Goal: Check status

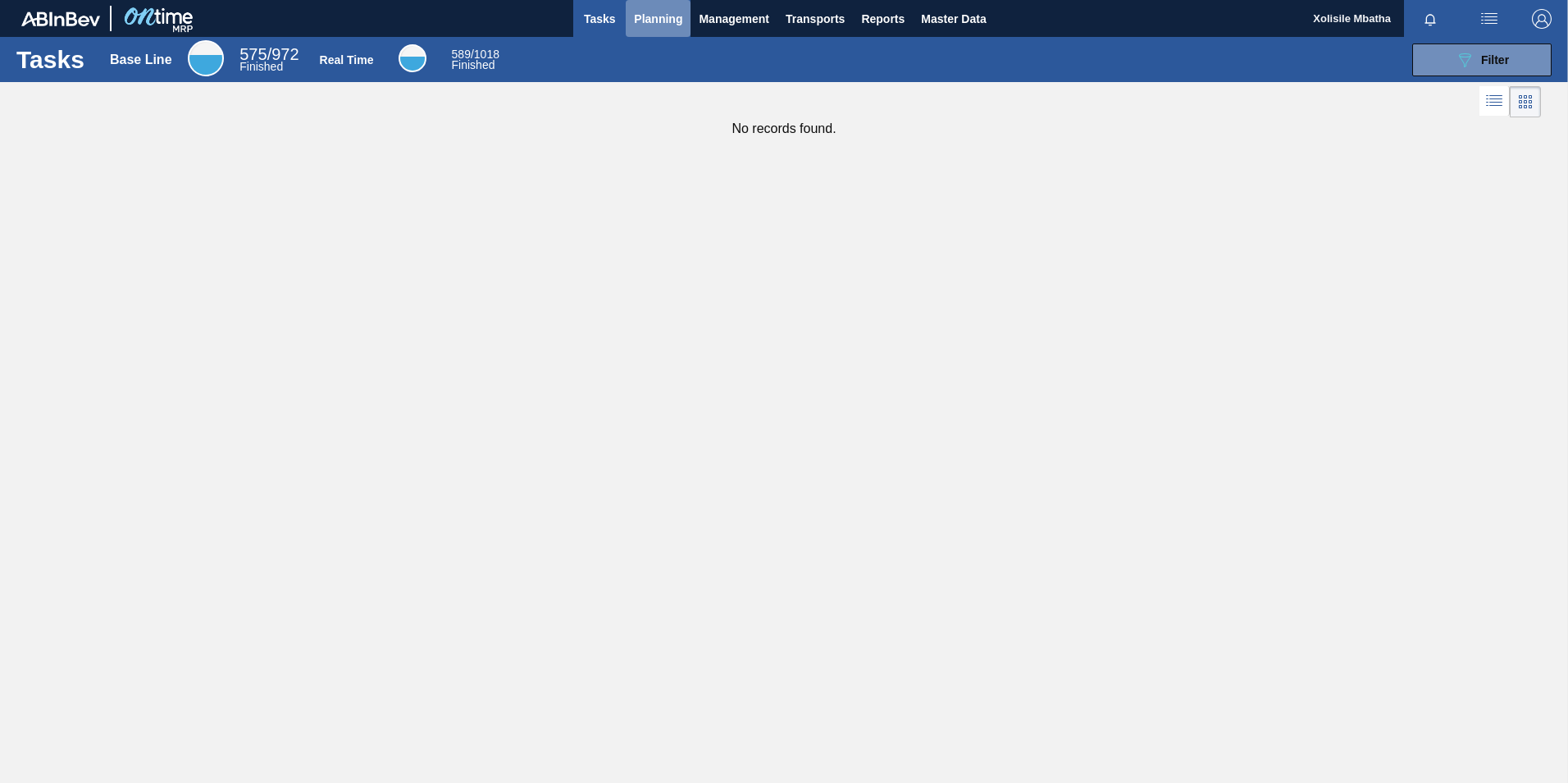
click at [658, 21] on span "Planning" at bounding box center [658, 18] width 48 height 20
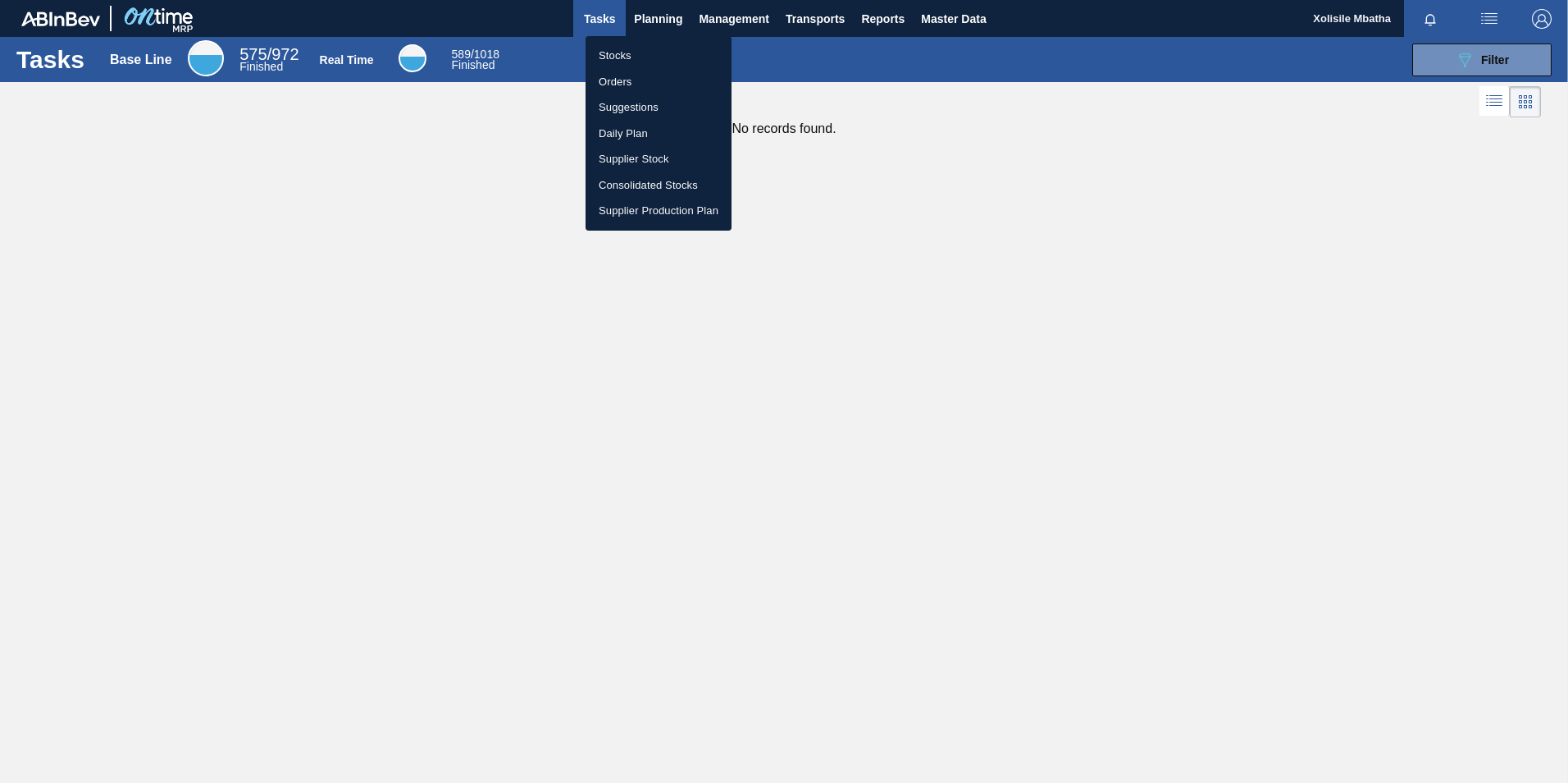
click at [616, 59] on li "Stocks" at bounding box center [659, 56] width 146 height 27
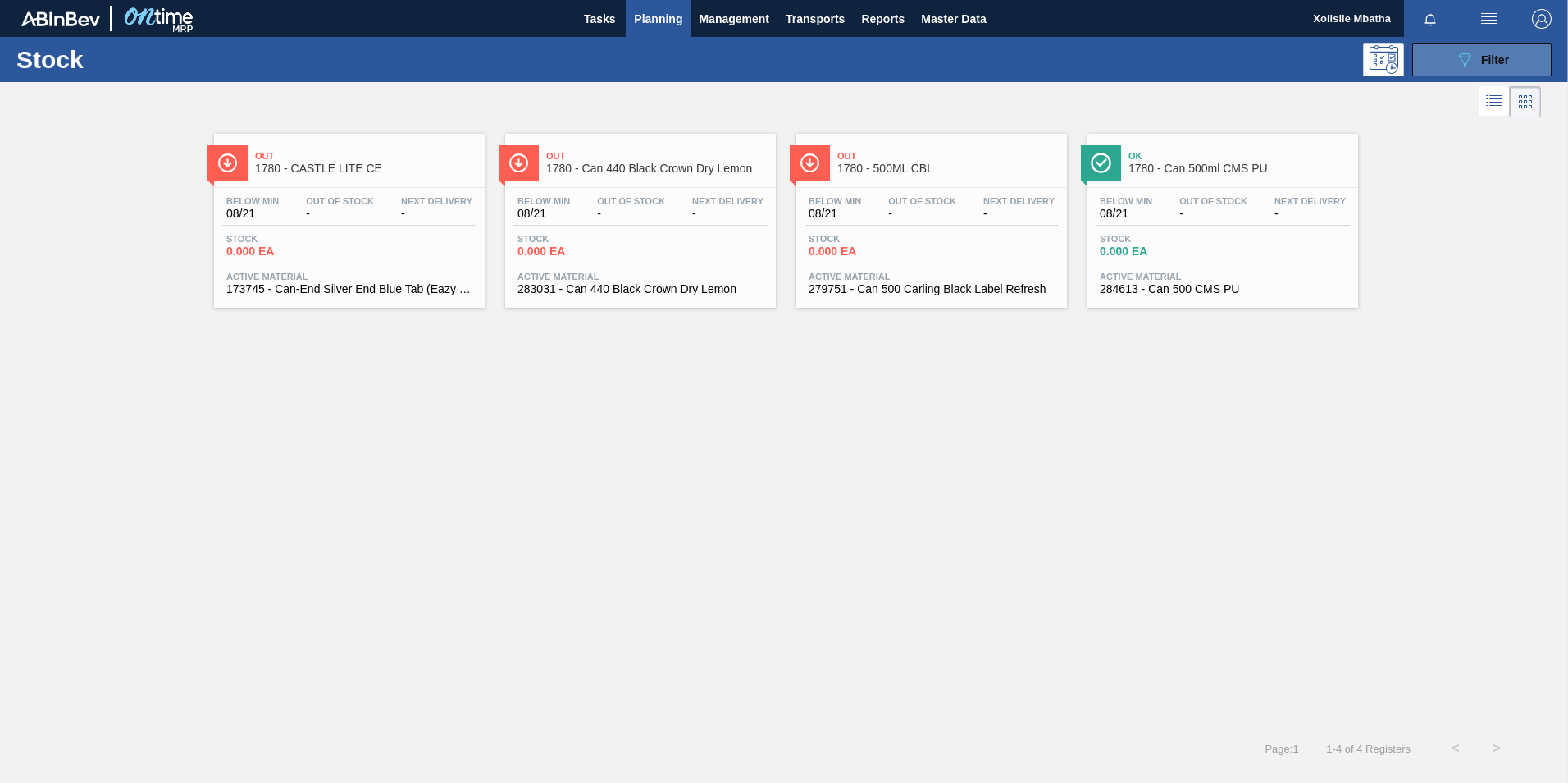
click at [1470, 56] on icon at bounding box center [1465, 60] width 12 height 14
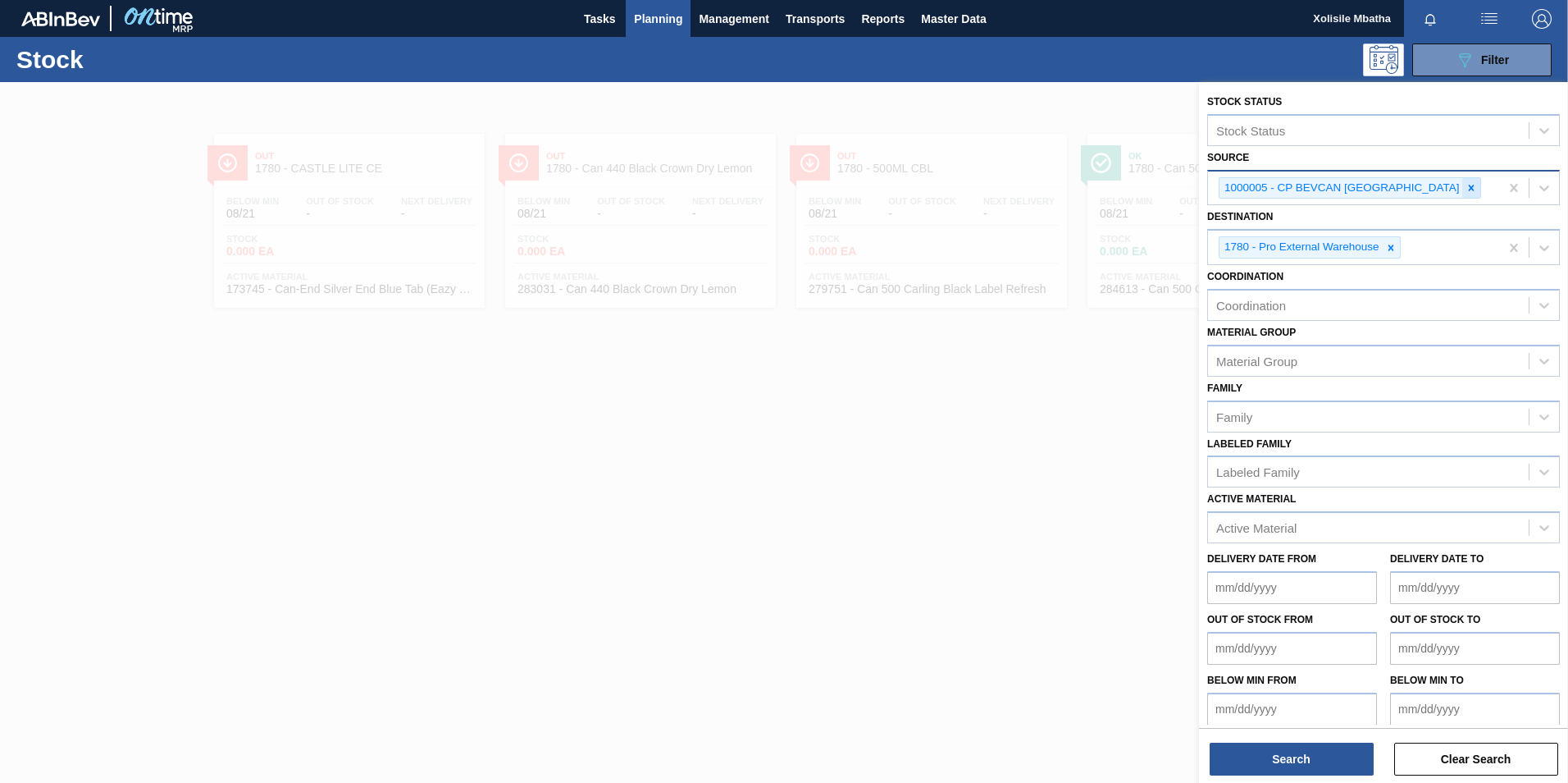
click at [1466, 191] on icon at bounding box center [1472, 188] width 11 height 11
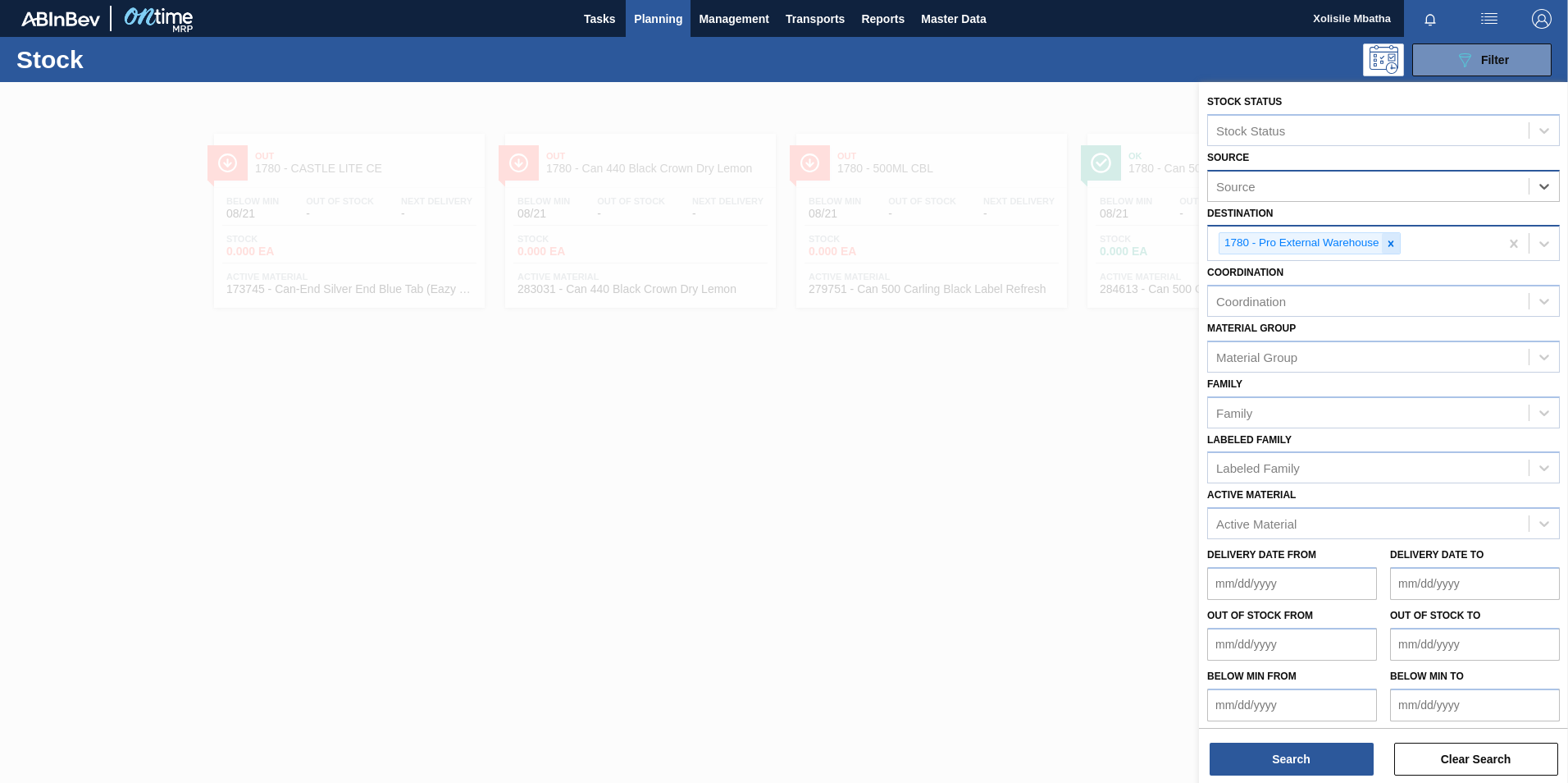
click at [1387, 241] on icon at bounding box center [1391, 244] width 11 height 11
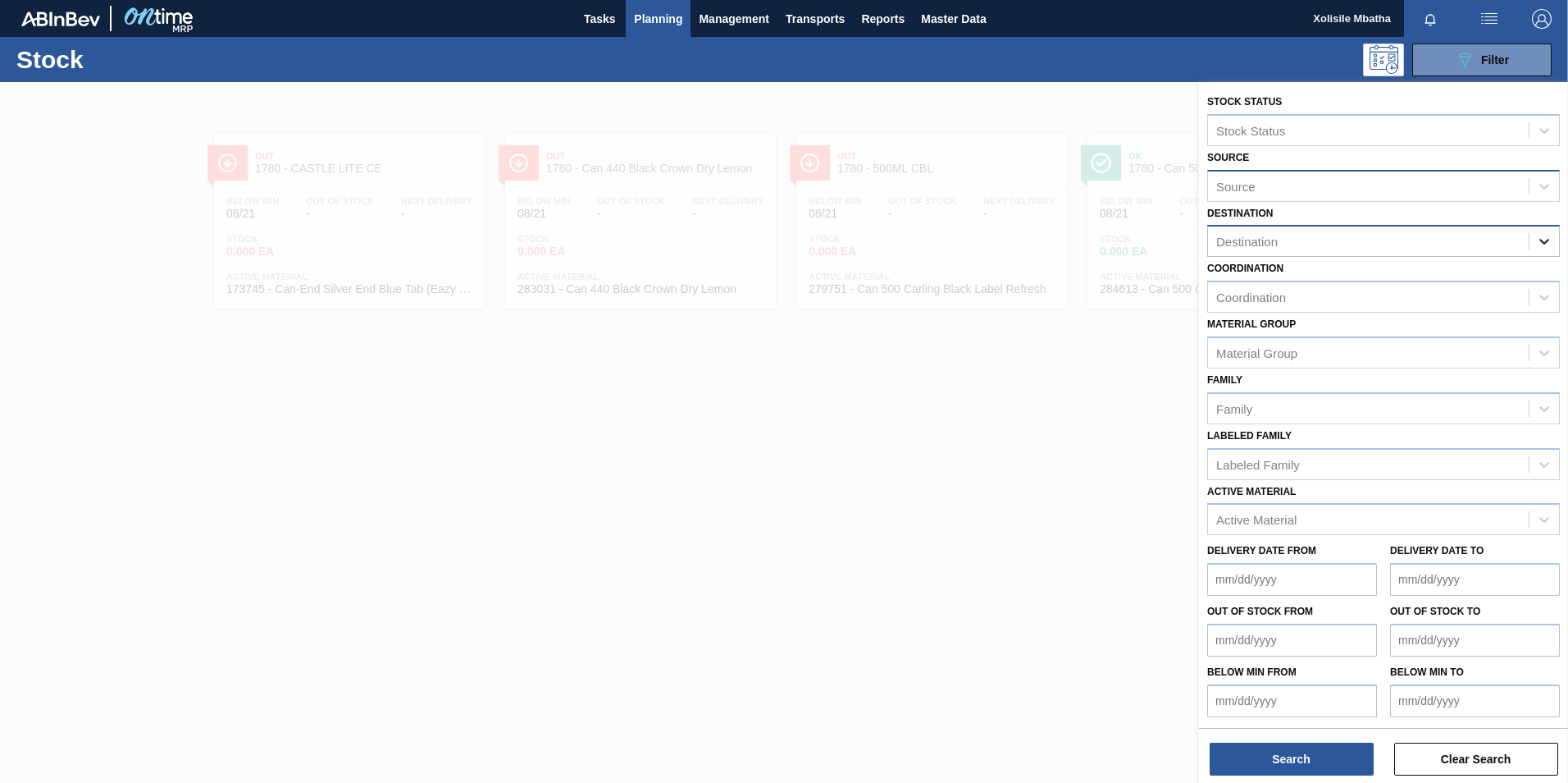
click at [1547, 246] on icon at bounding box center [1544, 241] width 16 height 16
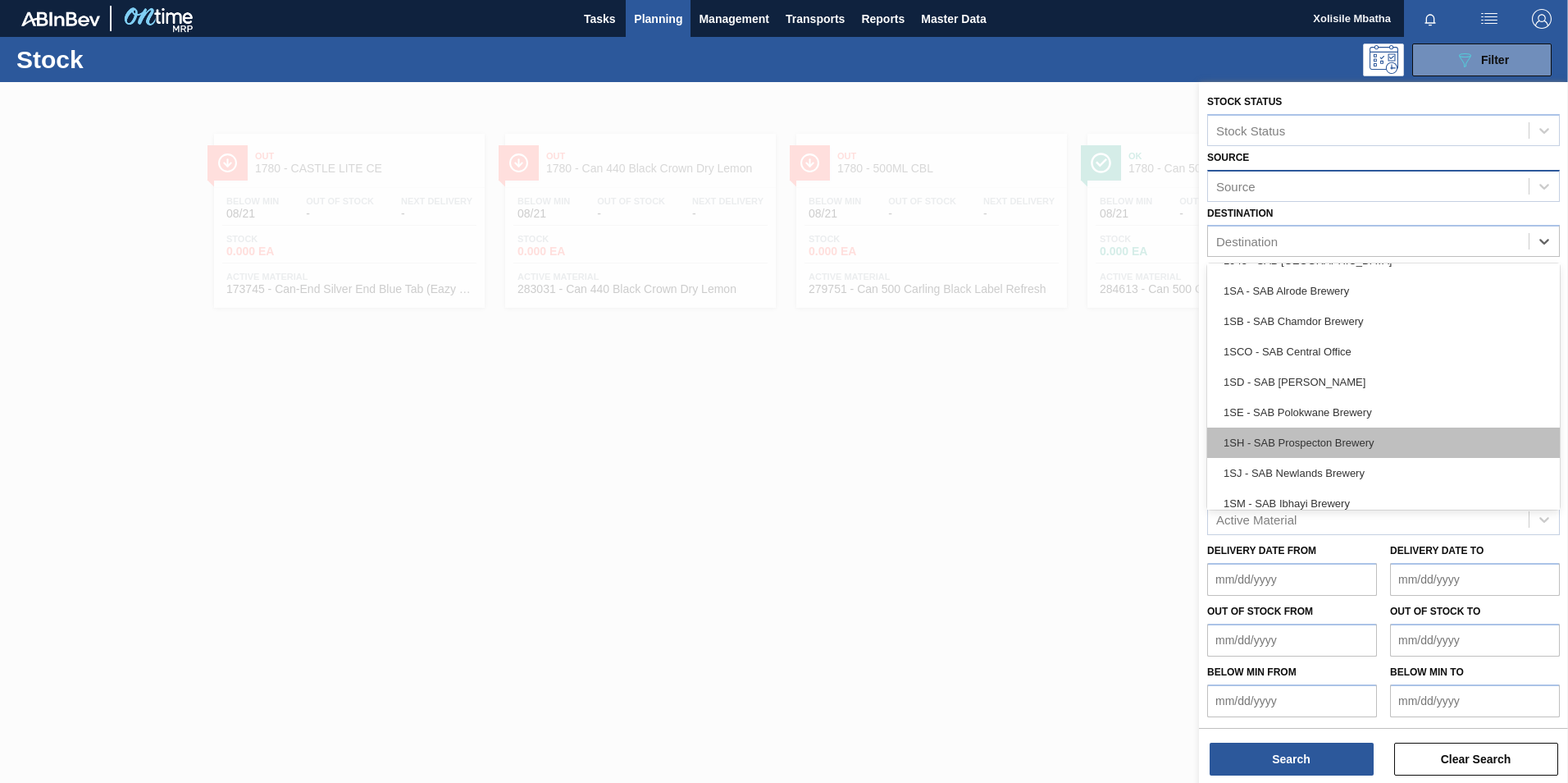
scroll to position [94, 0]
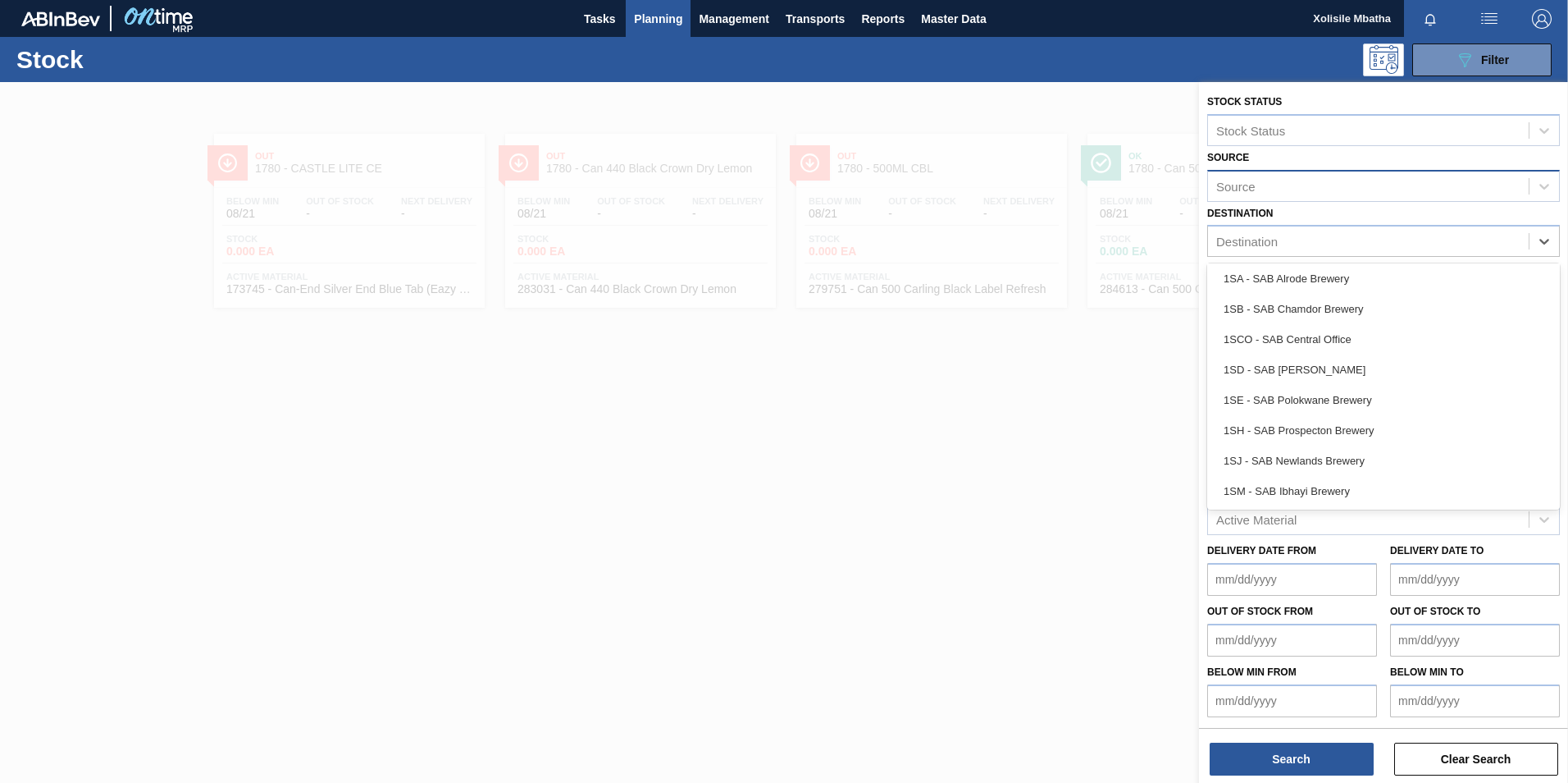
click at [1119, 370] on div at bounding box center [784, 473] width 1568 height 783
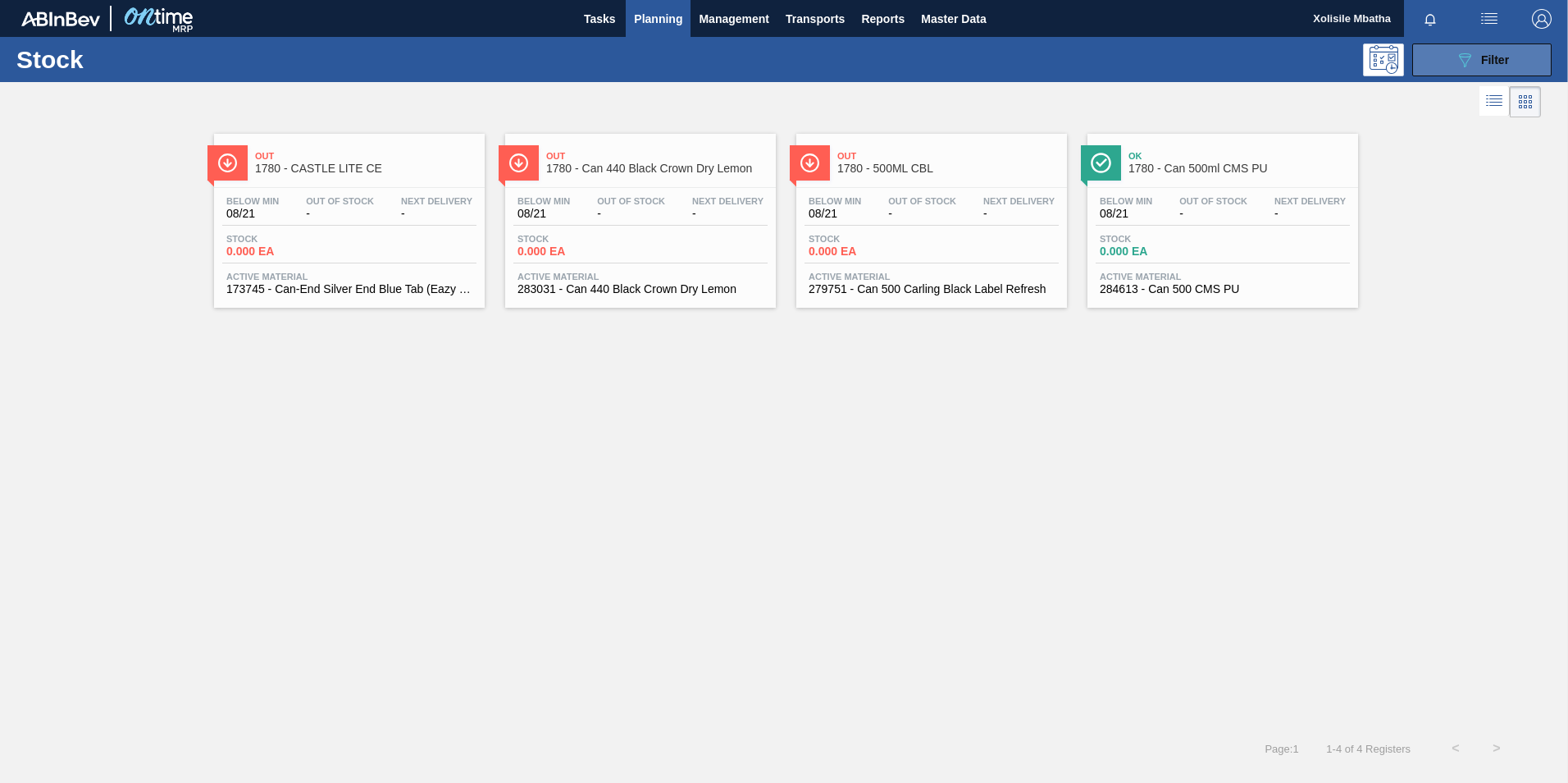
click at [1511, 69] on button "089F7B8B-B2A5-4AFE-B5C0-19BA573D28AC Filter" at bounding box center [1481, 60] width 140 height 33
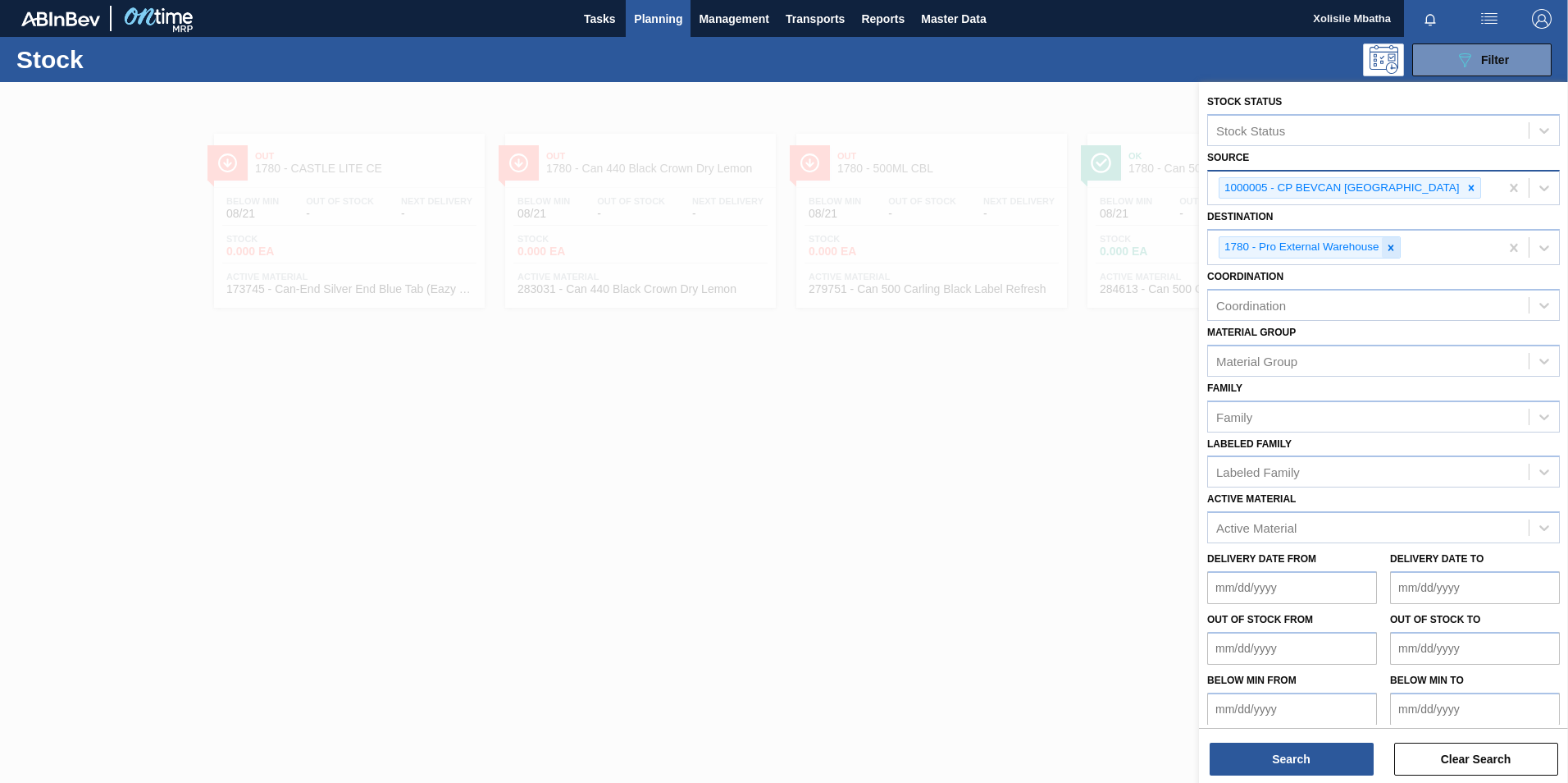
click at [1389, 248] on icon at bounding box center [1391, 247] width 11 height 11
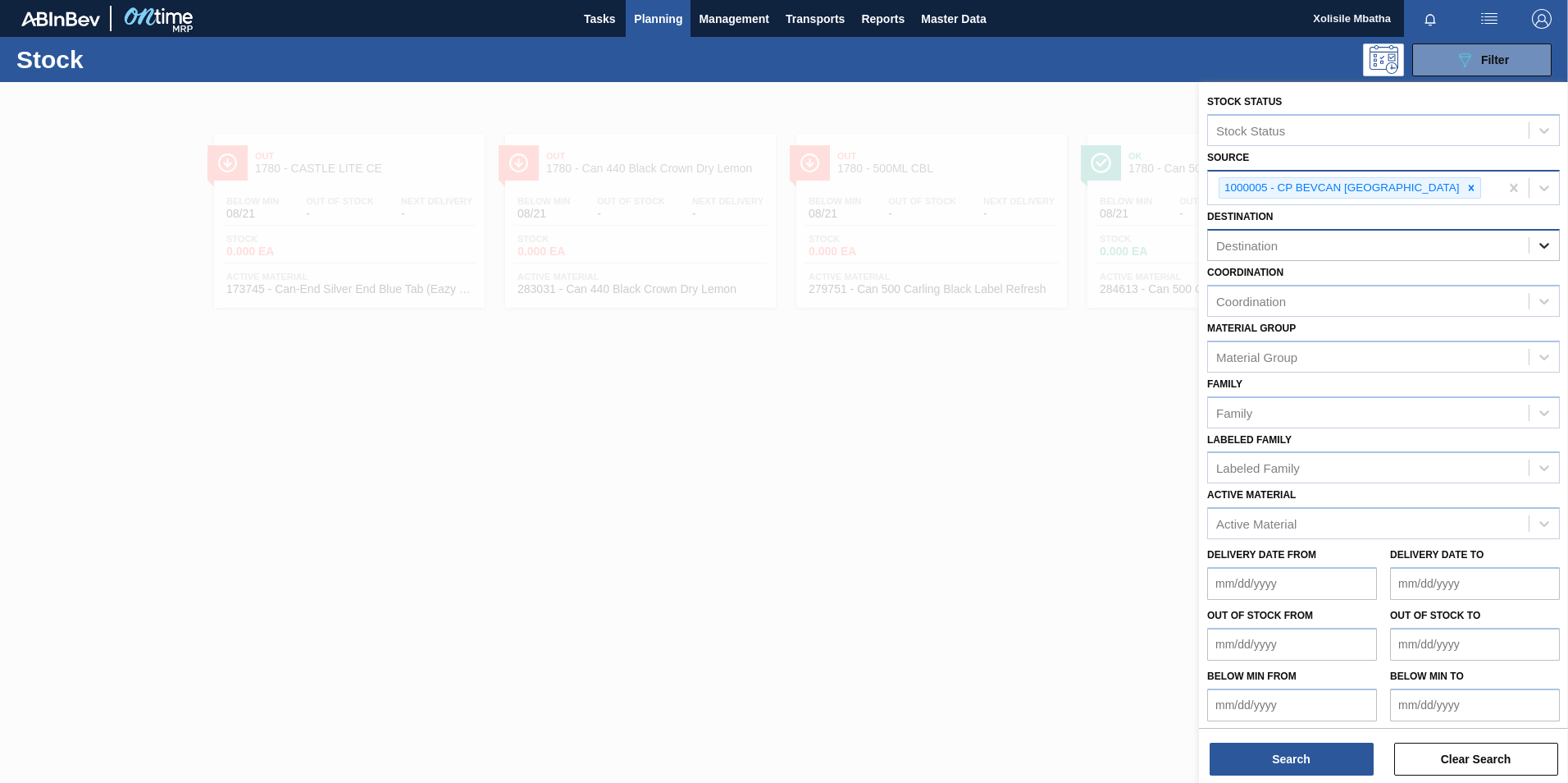
click at [1539, 245] on icon at bounding box center [1544, 245] width 10 height 6
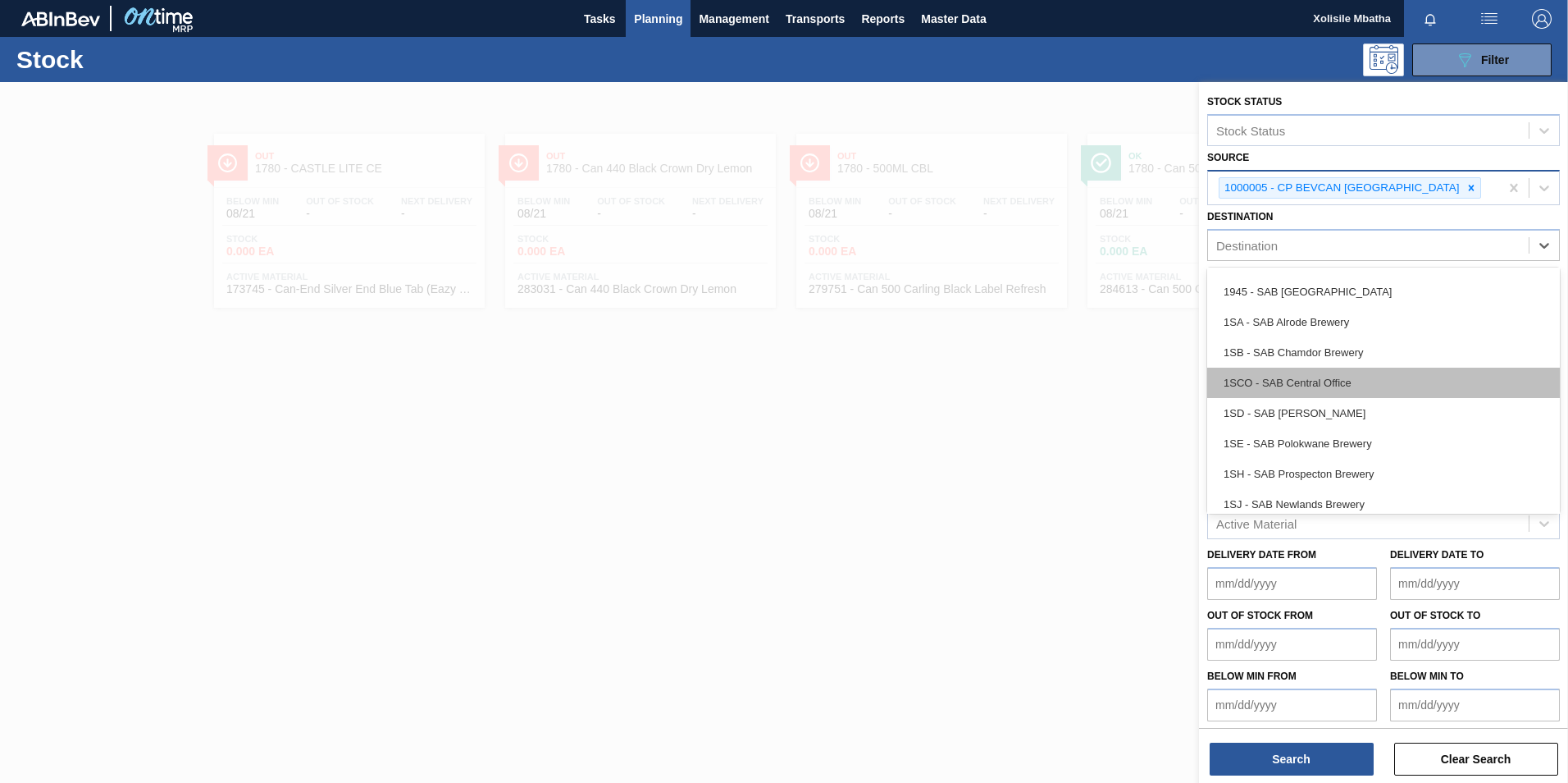
scroll to position [82, 0]
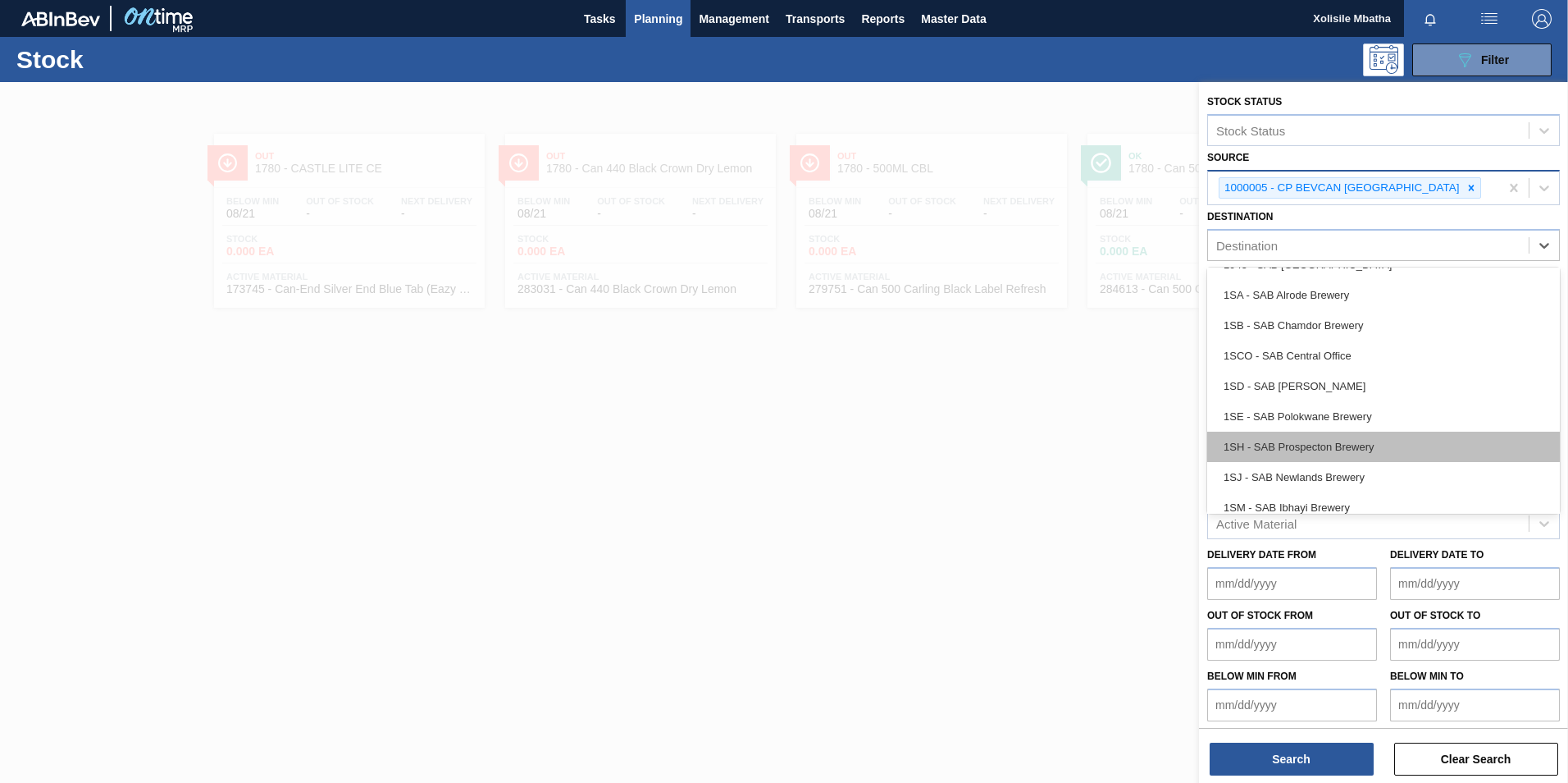
click at [1337, 451] on div "1SH - SAB Prospecton Brewery" at bounding box center [1384, 447] width 353 height 30
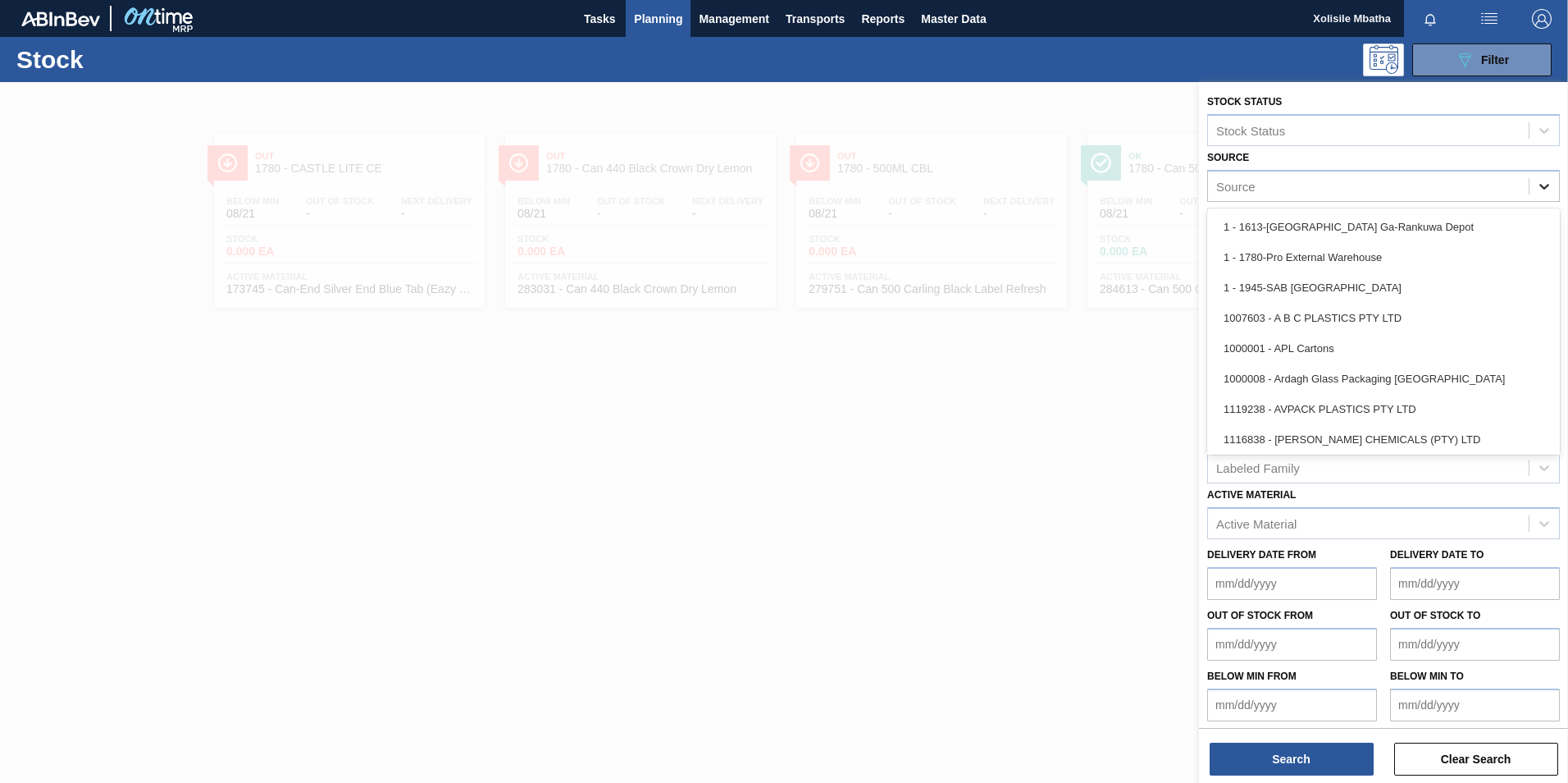
click at [1542, 183] on icon at bounding box center [1544, 186] width 16 height 16
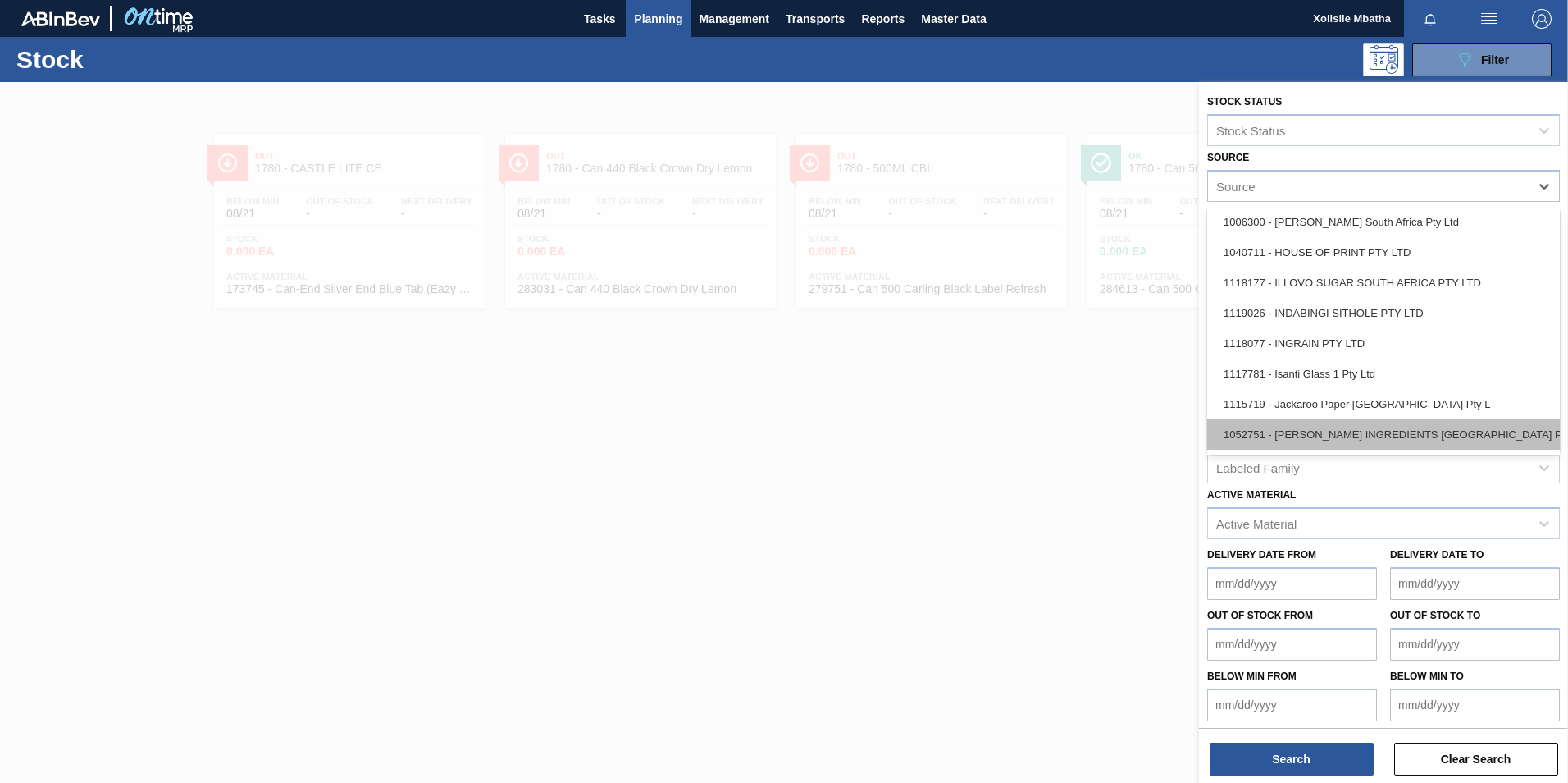
scroll to position [1067, 0]
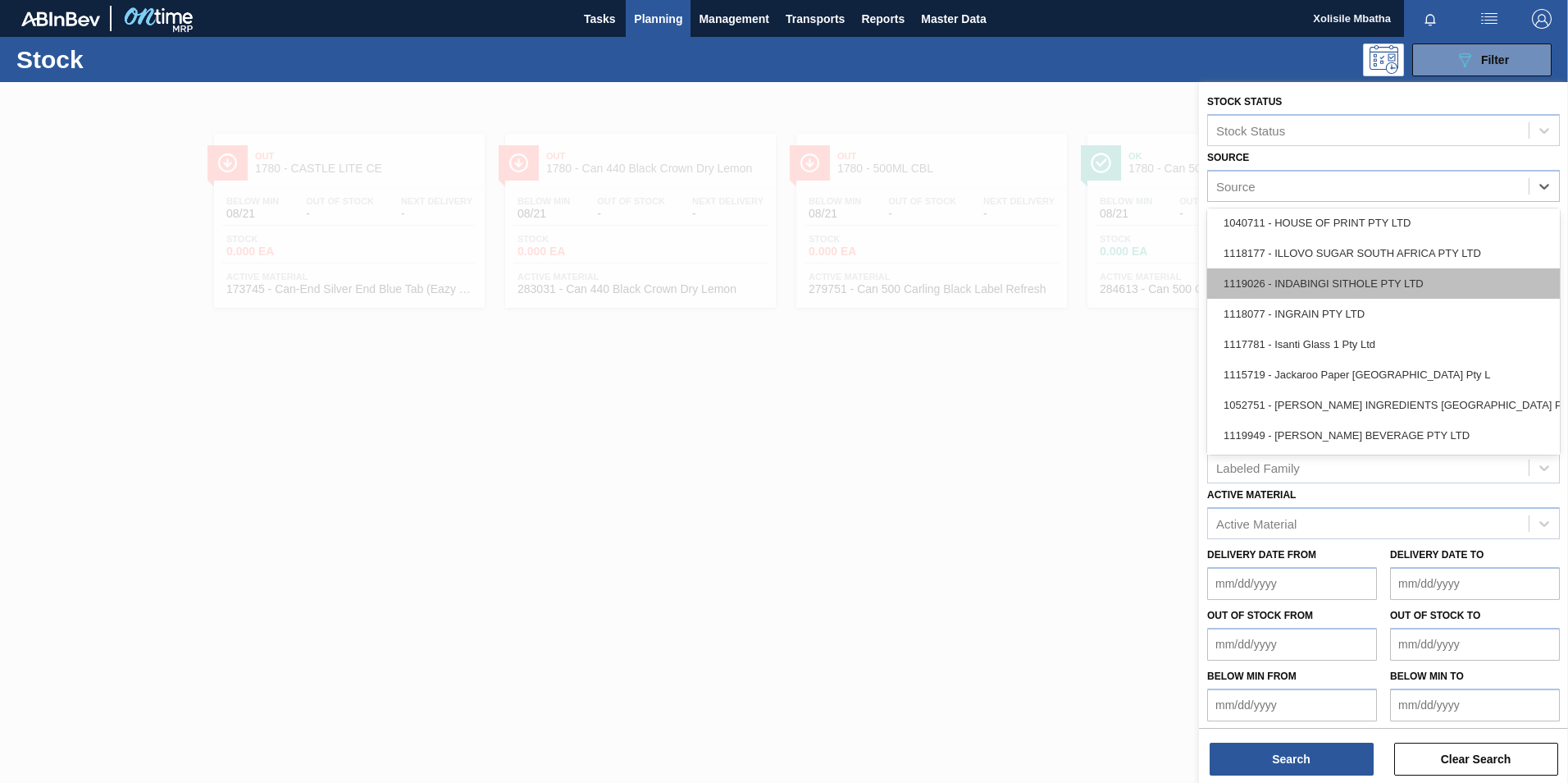
click at [1316, 272] on div "1119026 - INDABINGI SITHOLE PTY LTD" at bounding box center [1384, 284] width 353 height 30
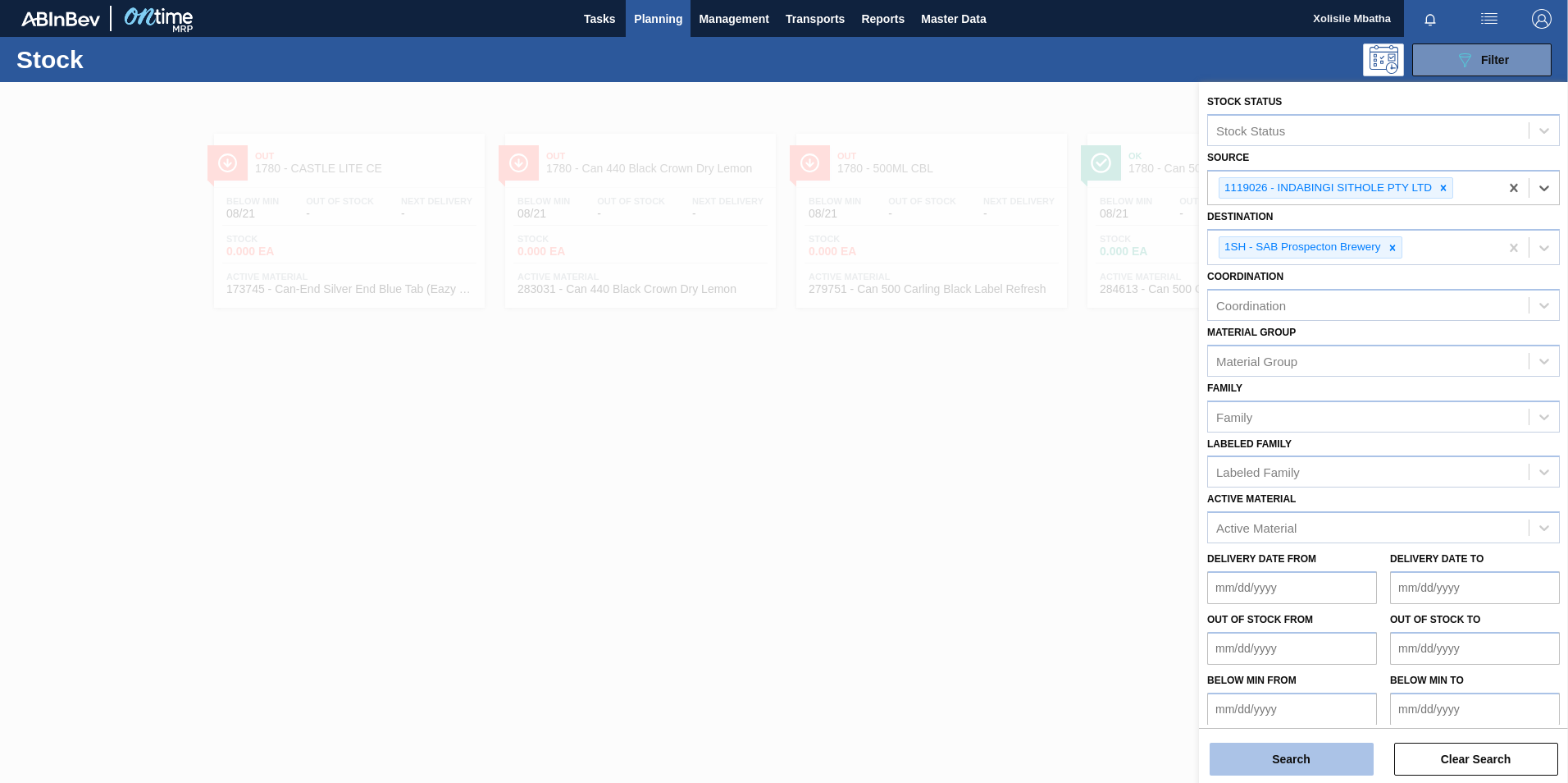
click at [1277, 756] on button "Search" at bounding box center [1291, 759] width 165 height 33
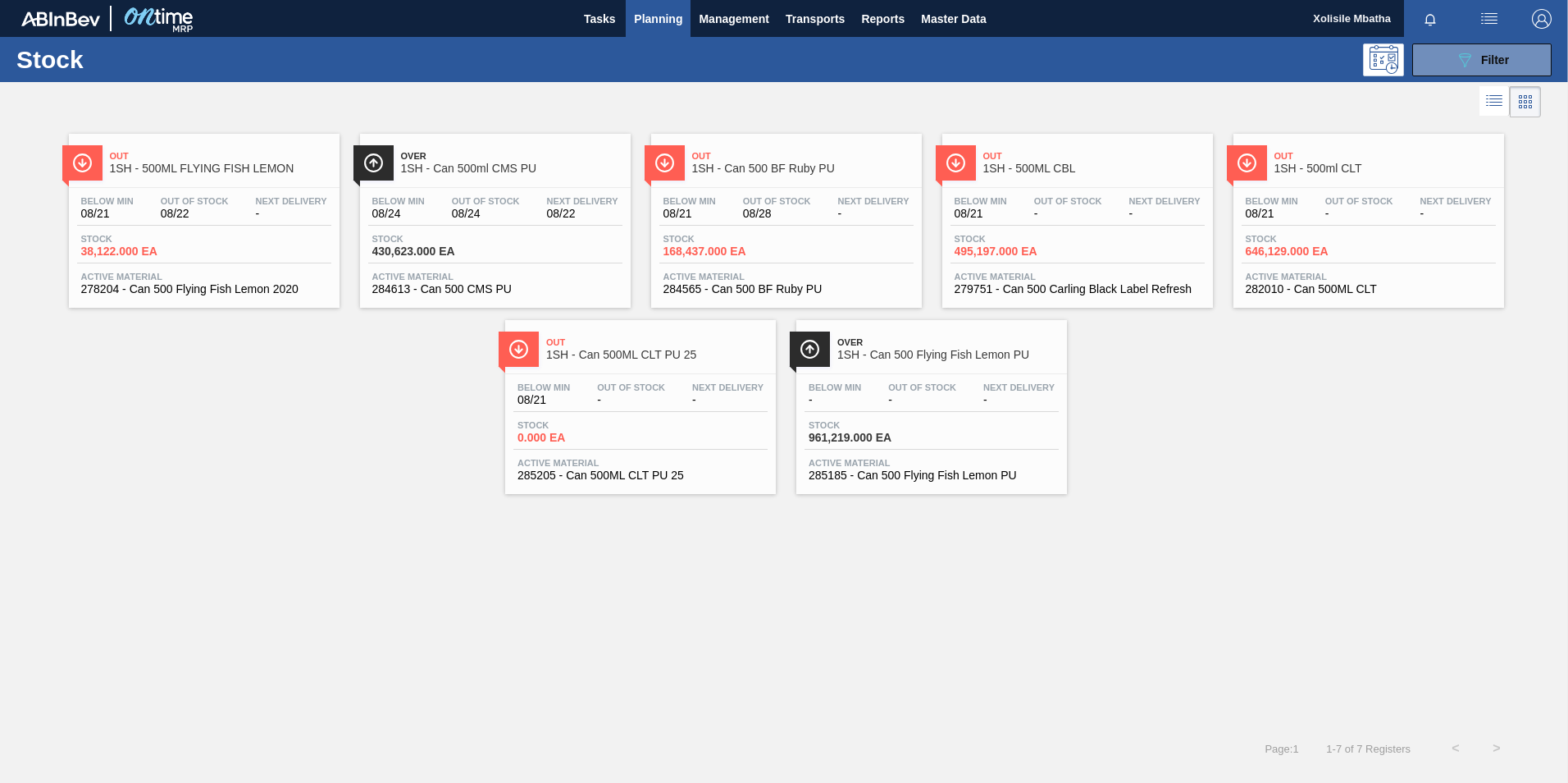
click at [493, 156] on span "Over" at bounding box center [512, 156] width 222 height 10
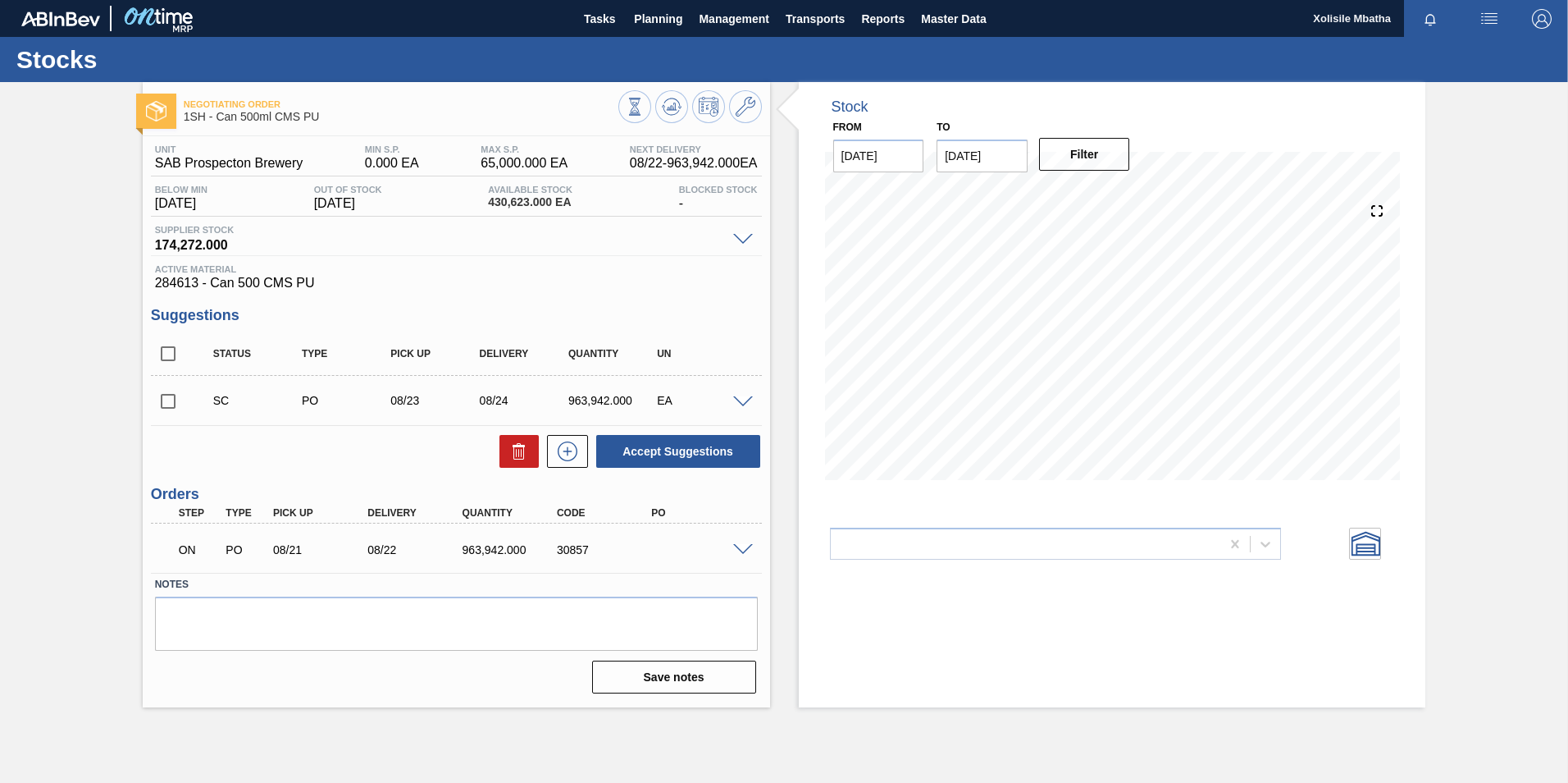
click at [744, 398] on span at bounding box center [743, 402] width 20 height 12
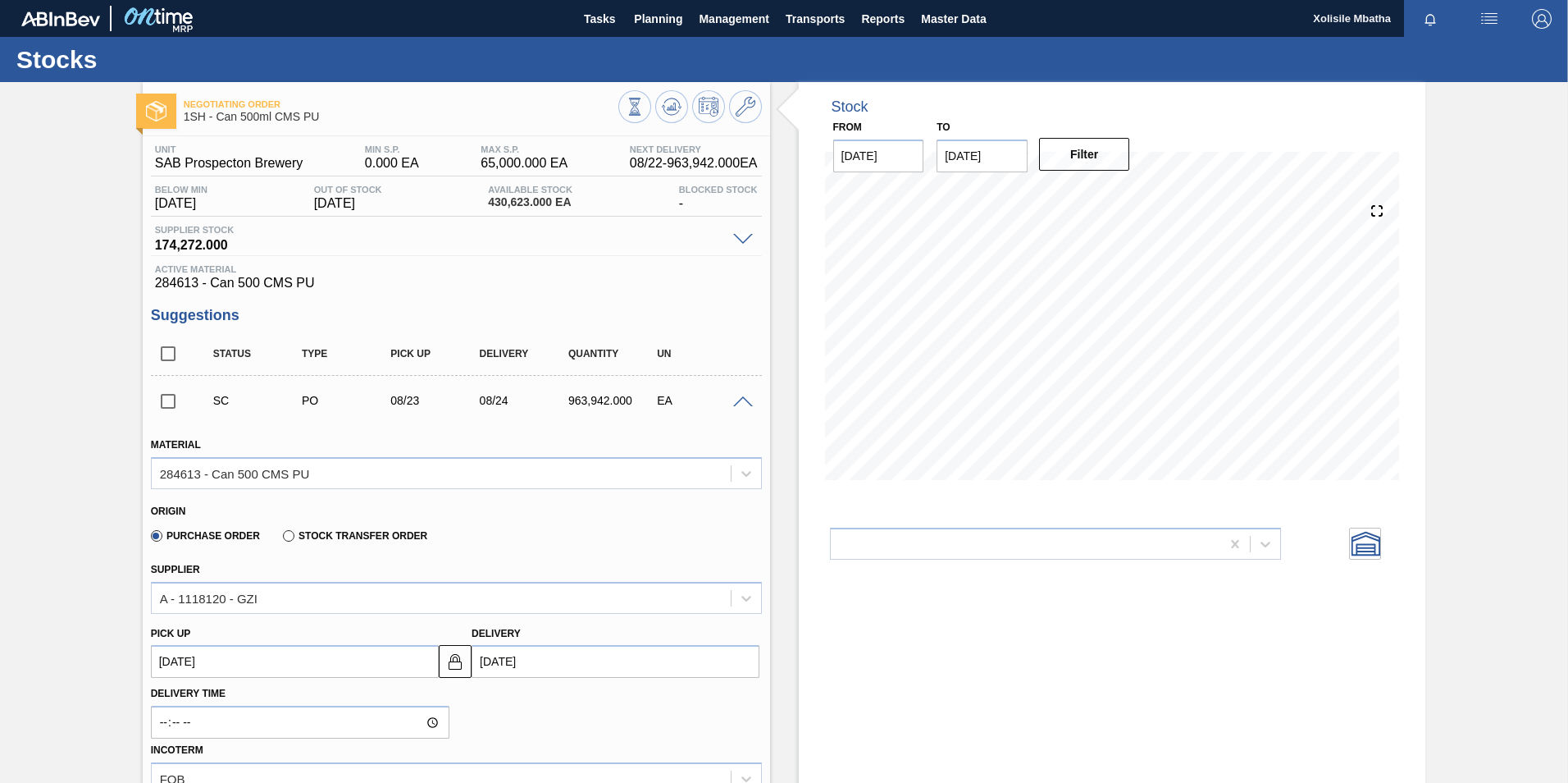
click at [744, 398] on span at bounding box center [743, 402] width 20 height 12
